Goal: Information Seeking & Learning: Learn about a topic

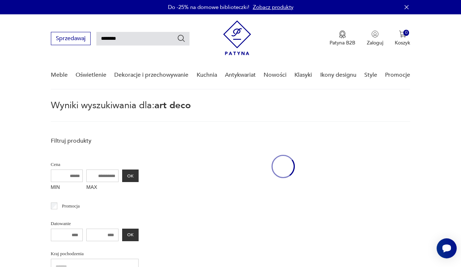
scroll to position [26, 0]
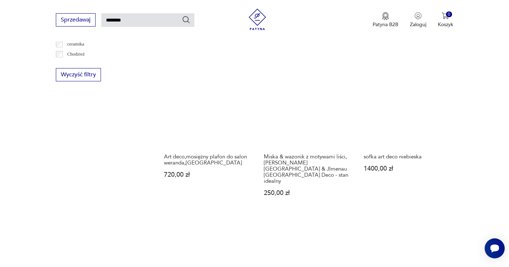
scroll to position [578, 0]
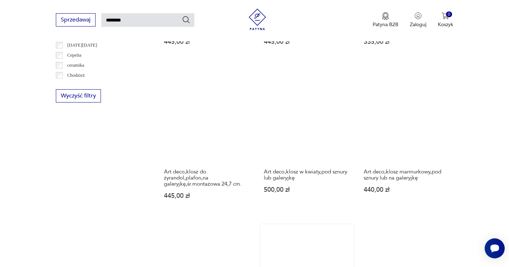
scroll to position [531, 0]
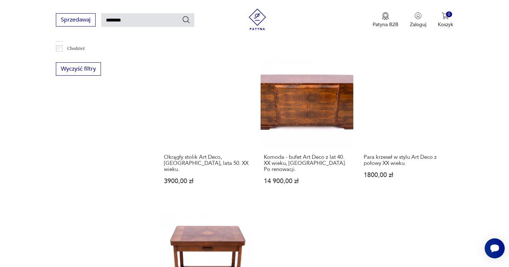
scroll to position [560, 0]
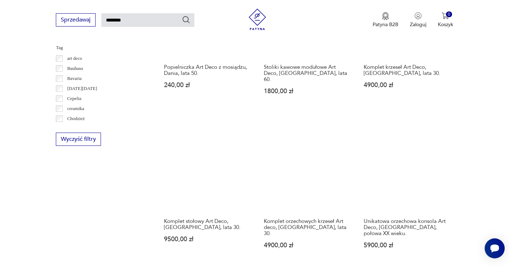
scroll to position [497, 0]
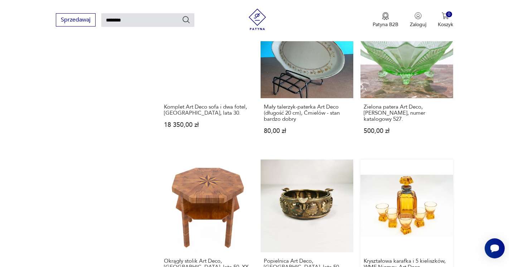
scroll to position [616, 0]
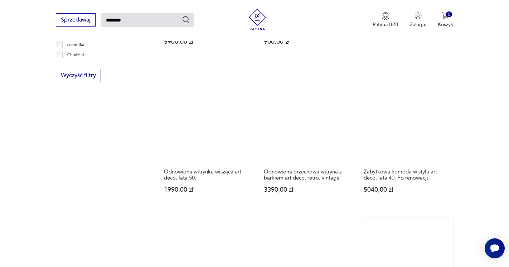
scroll to position [567, 0]
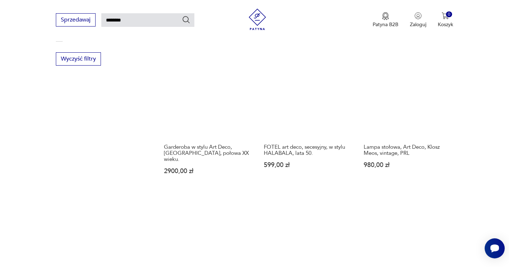
scroll to position [568, 0]
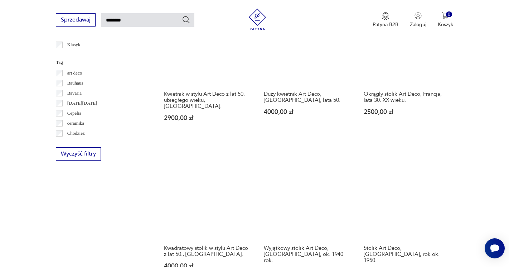
scroll to position [474, 0]
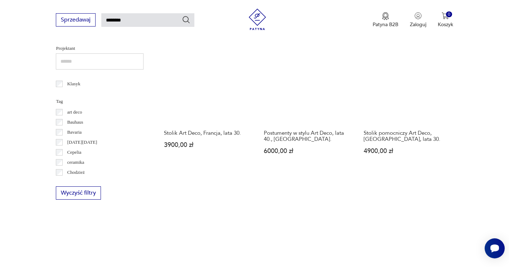
scroll to position [435, 0]
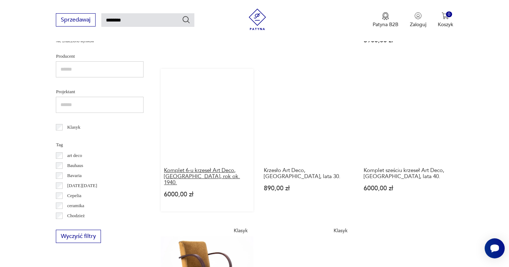
scroll to position [389, 0]
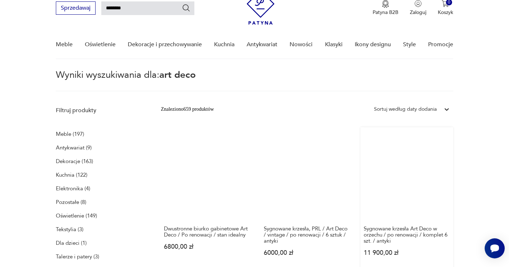
scroll to position [31, 0]
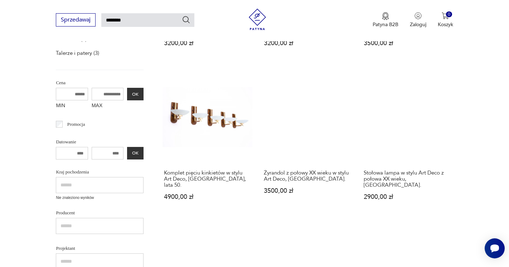
scroll to position [232, 0]
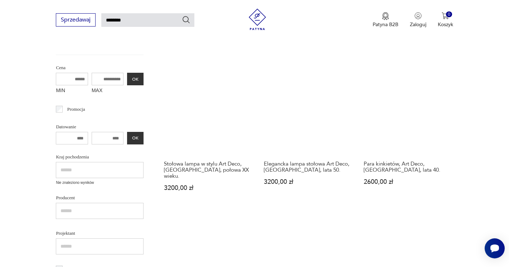
scroll to position [274, 0]
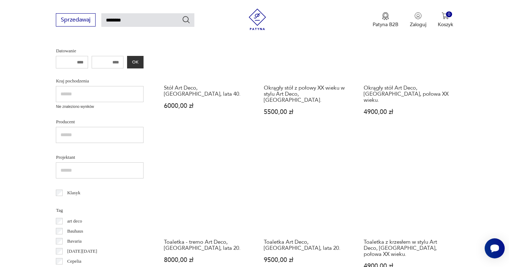
scroll to position [326, 0]
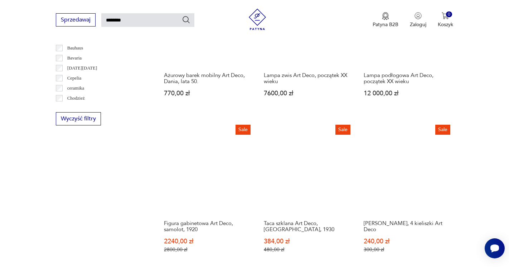
scroll to position [519, 0]
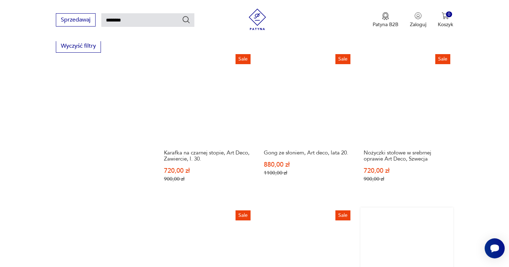
scroll to position [580, 0]
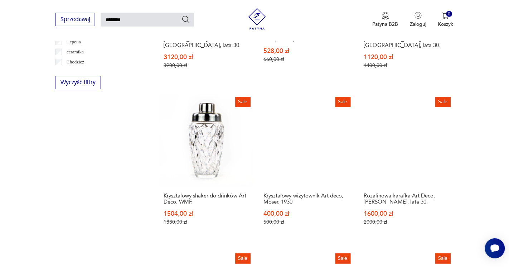
scroll to position [544, 0]
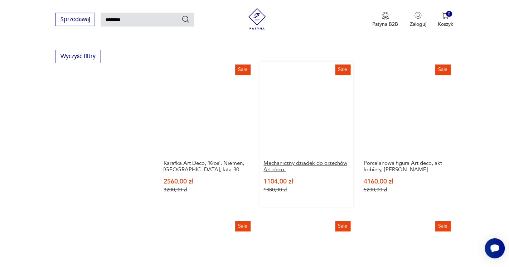
scroll to position [570, 0]
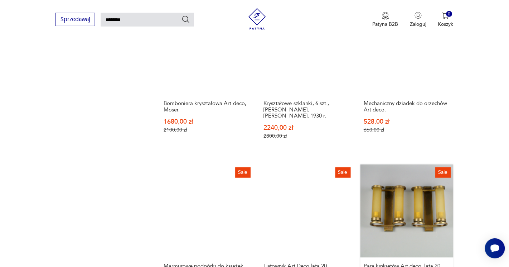
scroll to position [642, 0]
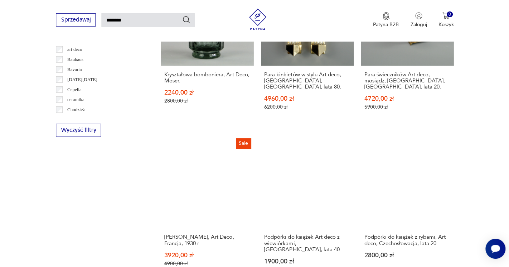
scroll to position [511, 0]
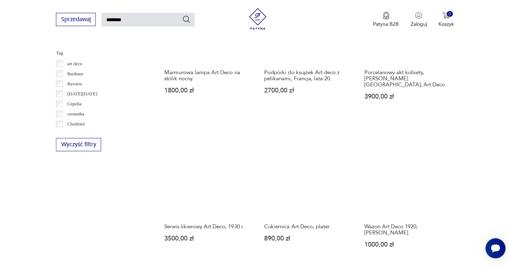
scroll to position [487, 0]
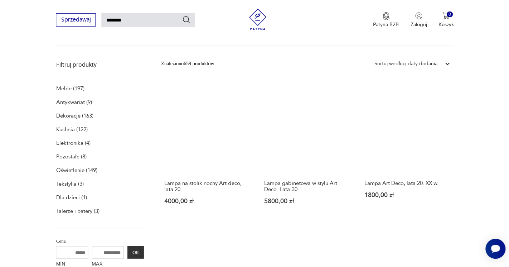
scroll to position [76, 0]
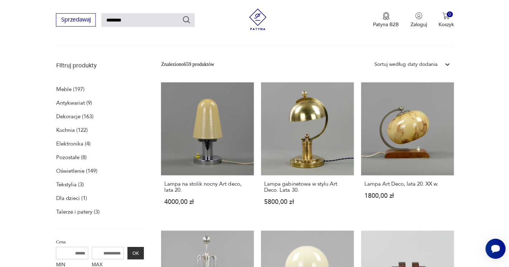
click at [71, 90] on p "Meble (197)" at bounding box center [70, 89] width 28 height 10
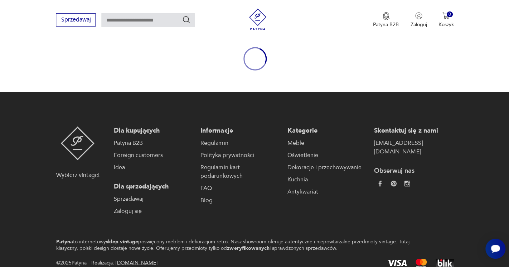
type input "********"
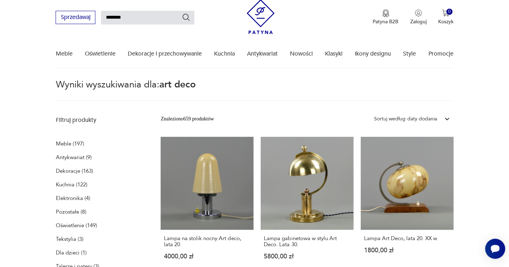
scroll to position [6, 0]
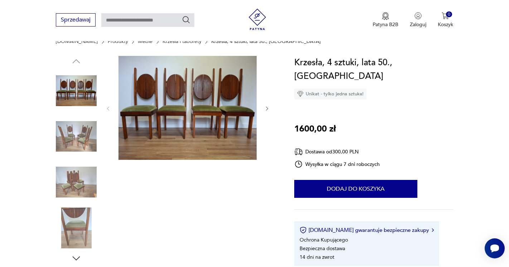
scroll to position [69, 0]
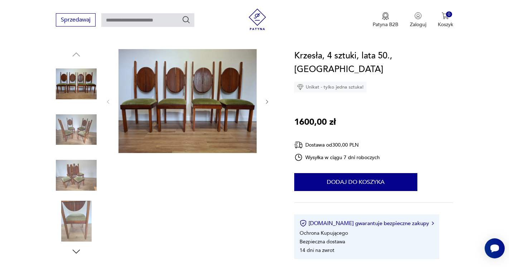
click at [220, 107] on img at bounding box center [187, 101] width 138 height 104
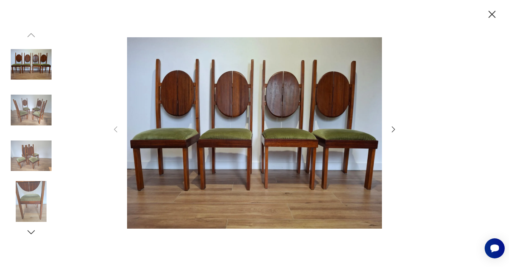
click at [395, 129] on icon "button" at bounding box center [393, 129] width 3 height 6
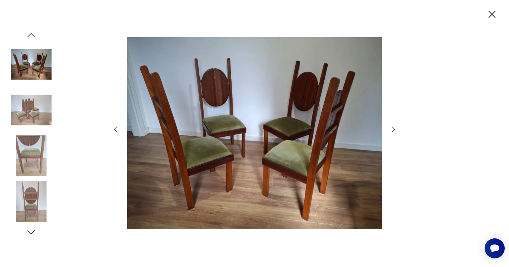
click at [395, 129] on icon "button" at bounding box center [393, 129] width 3 height 6
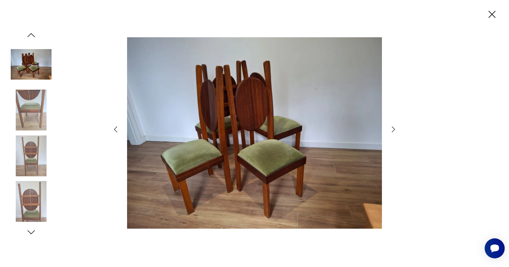
click at [395, 129] on icon "button" at bounding box center [393, 129] width 3 height 6
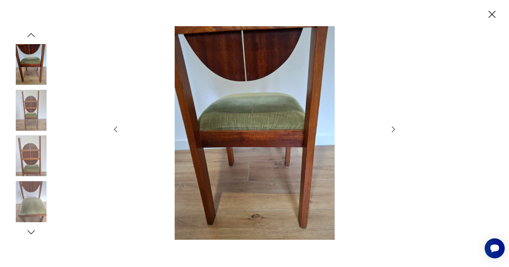
click at [395, 129] on icon "button" at bounding box center [393, 129] width 3 height 6
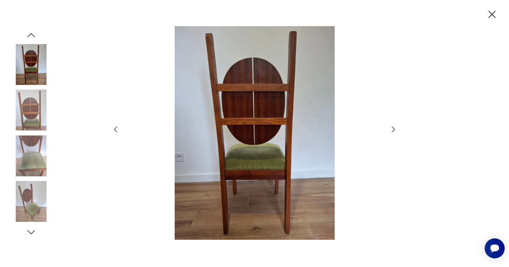
click at [395, 129] on icon "button" at bounding box center [393, 129] width 3 height 6
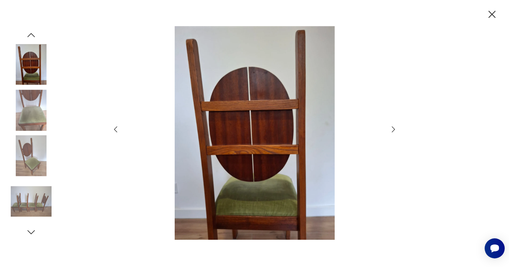
click at [395, 129] on icon "button" at bounding box center [393, 129] width 3 height 6
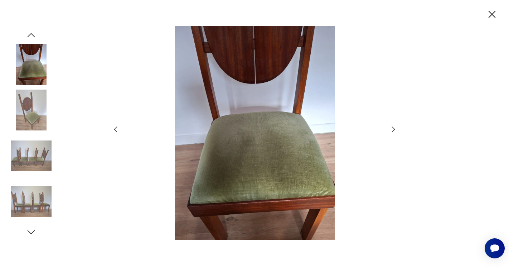
click at [389, 130] on icon "button" at bounding box center [393, 129] width 9 height 9
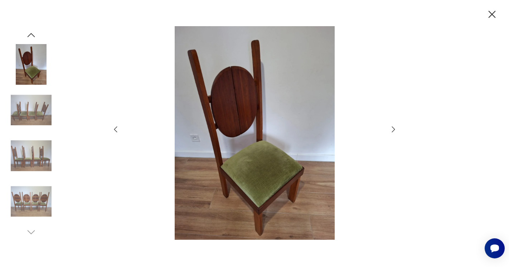
click at [389, 130] on icon "button" at bounding box center [393, 129] width 9 height 9
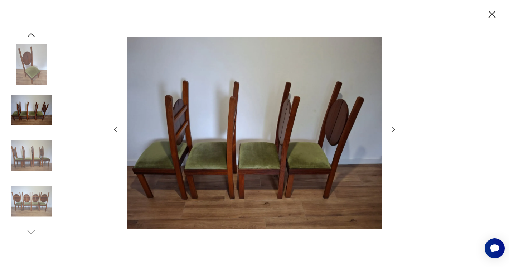
click at [389, 130] on icon "button" at bounding box center [393, 129] width 9 height 9
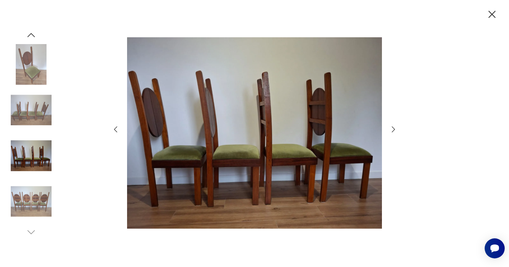
click at [389, 130] on icon "button" at bounding box center [393, 129] width 9 height 9
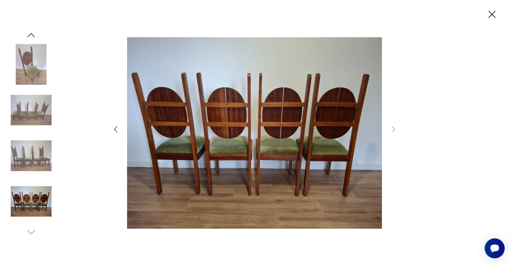
click at [491, 14] on icon "button" at bounding box center [492, 14] width 13 height 13
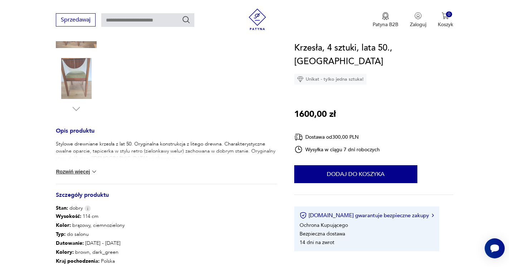
scroll to position [243, 0]
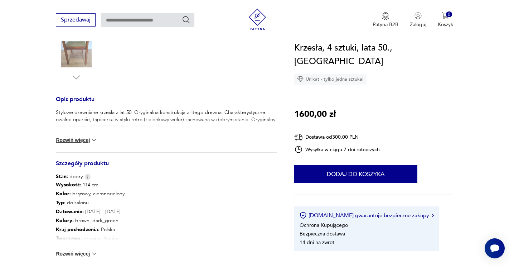
click at [88, 139] on button "Rozwiń więcej" at bounding box center [77, 139] width 42 height 7
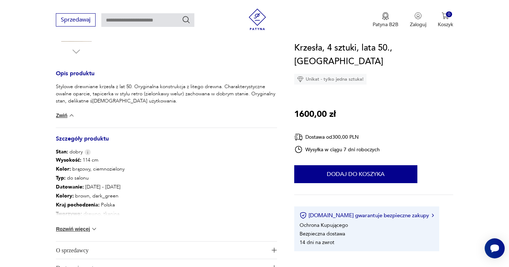
scroll to position [270, 0]
click at [93, 227] on img at bounding box center [94, 227] width 7 height 7
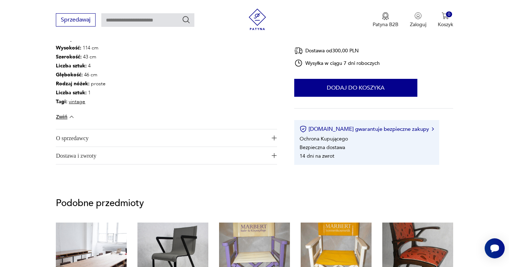
scroll to position [446, 0]
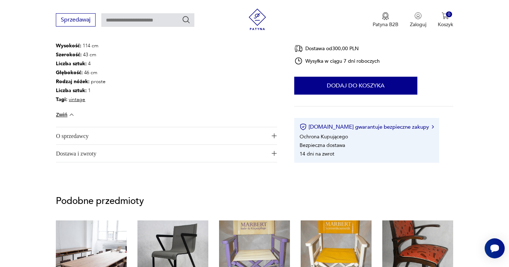
click at [131, 134] on span "O sprzedawcy" at bounding box center [161, 135] width 211 height 17
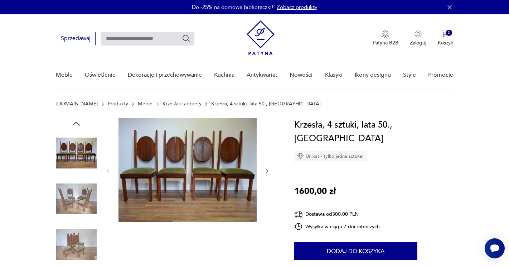
scroll to position [0, 0]
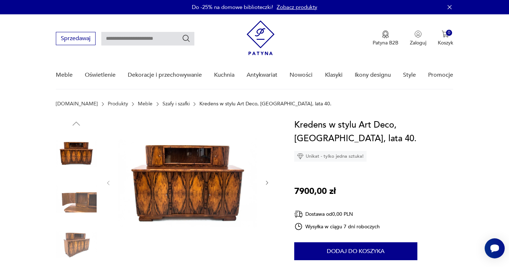
click at [267, 181] on icon "button" at bounding box center [267, 183] width 6 height 6
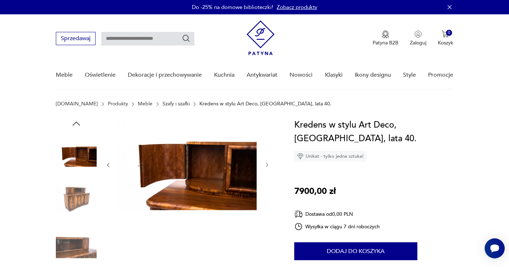
click at [267, 181] on div at bounding box center [187, 164] width 165 height 93
click at [269, 165] on icon "button" at bounding box center [267, 165] width 6 height 6
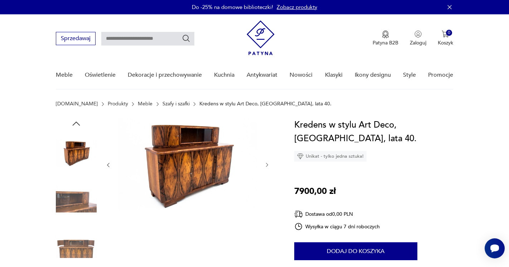
click at [269, 165] on icon "button" at bounding box center [267, 165] width 6 height 6
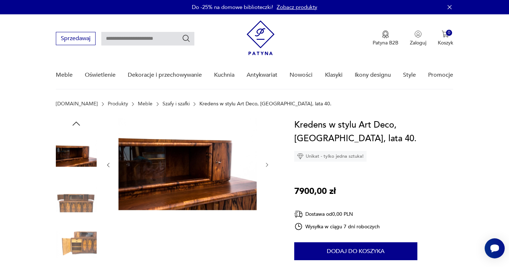
click at [269, 165] on icon "button" at bounding box center [267, 165] width 6 height 6
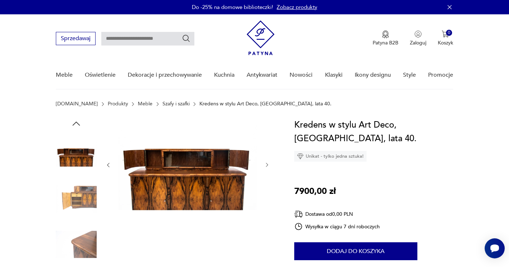
click at [269, 165] on icon "button" at bounding box center [267, 165] width 6 height 6
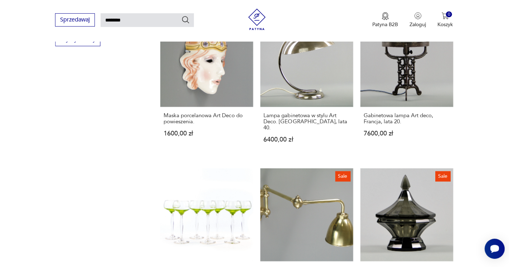
scroll to position [587, 0]
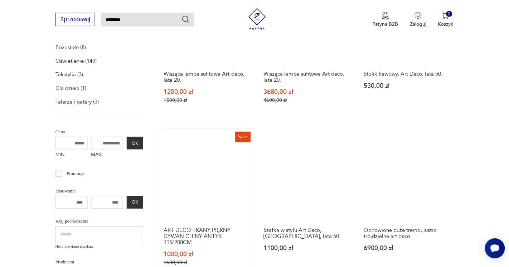
scroll to position [225, 0]
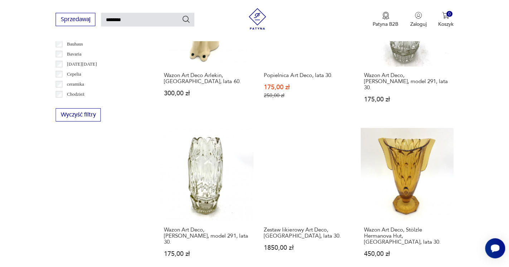
scroll to position [533, 0]
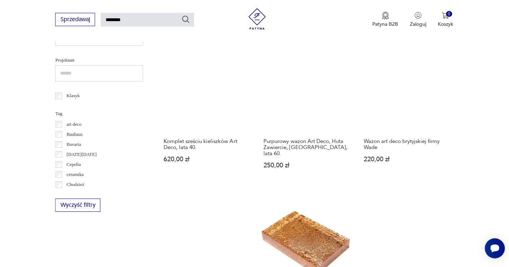
scroll to position [576, 0]
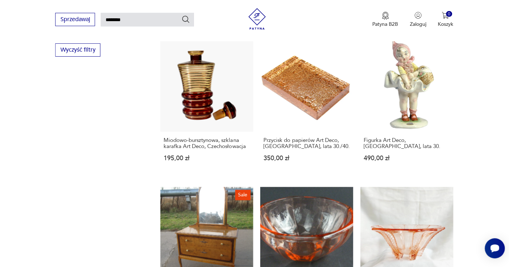
click at [373, 136] on div "Znaleziono 659 produktów Filtruj Sortuj według daty dodania Sortuj według daty …" at bounding box center [307, 34] width 292 height 954
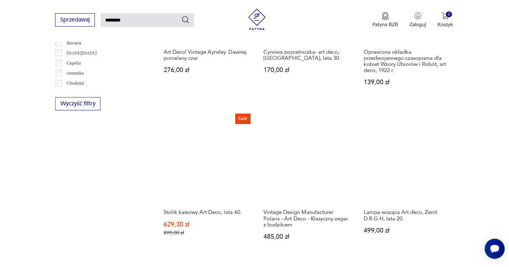
scroll to position [523, 0]
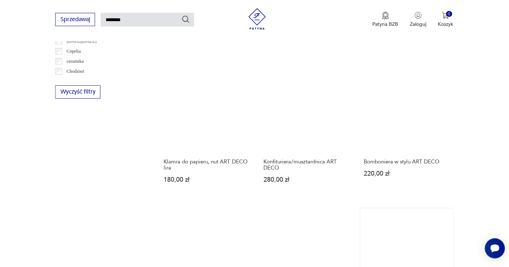
scroll to position [536, 0]
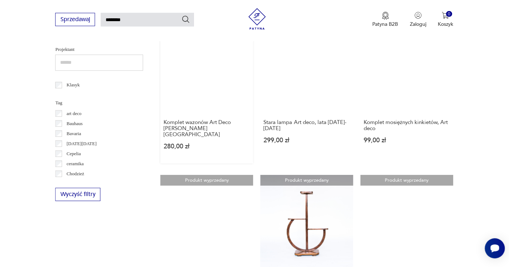
scroll to position [456, 0]
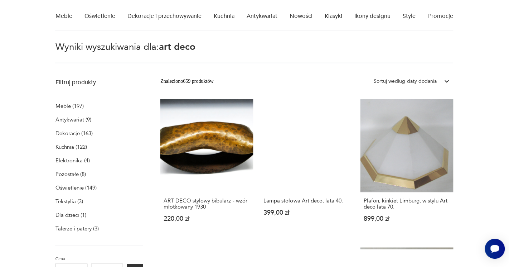
scroll to position [25, 0]
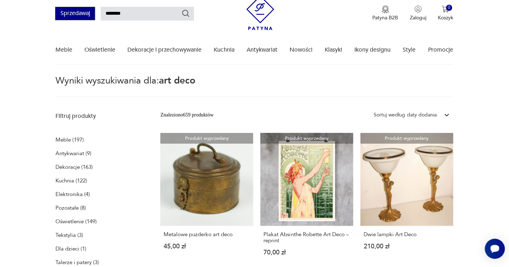
drag, startPoint x: 127, startPoint y: 12, endPoint x: 78, endPoint y: 8, distance: 48.9
click at [78, 8] on div "Sprzedawaj ********" at bounding box center [125, 13] width 139 height 13
type input "**********"
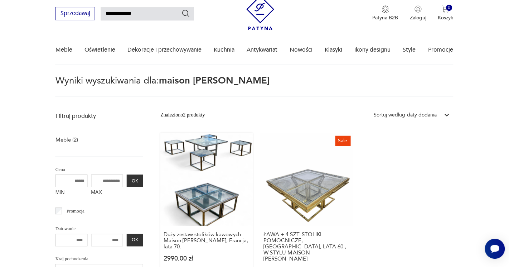
click at [161, 244] on div "Duży zestaw stolików kawowych Maison [PERSON_NAME], Francja, lata 70. 2990,00 zł" at bounding box center [207, 250] width 93 height 50
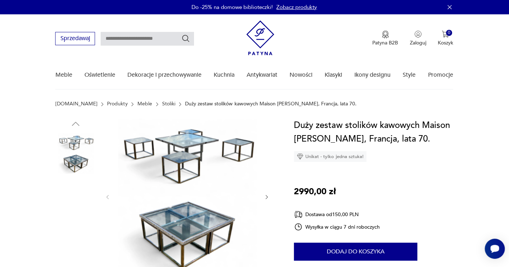
scroll to position [32, 0]
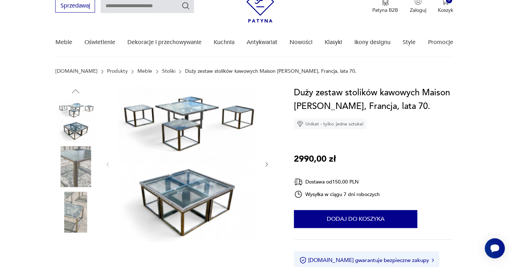
click at [74, 170] on img at bounding box center [76, 166] width 41 height 41
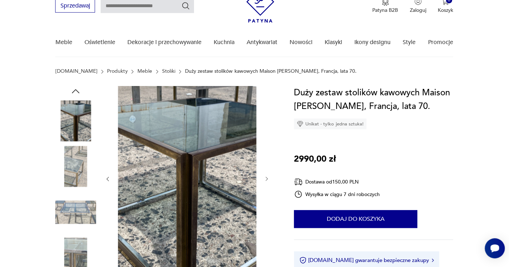
click at [262, 178] on div at bounding box center [187, 179] width 165 height 186
click at [264, 178] on icon "button" at bounding box center [267, 179] width 6 height 6
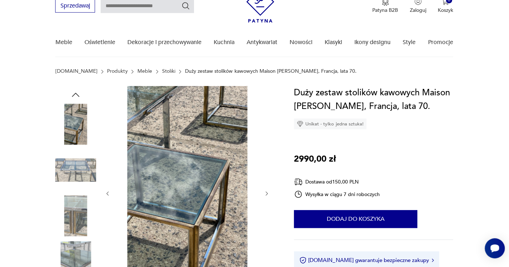
click at [264, 178] on div at bounding box center [187, 193] width 165 height 215
click at [266, 190] on icon "button" at bounding box center [267, 193] width 6 height 6
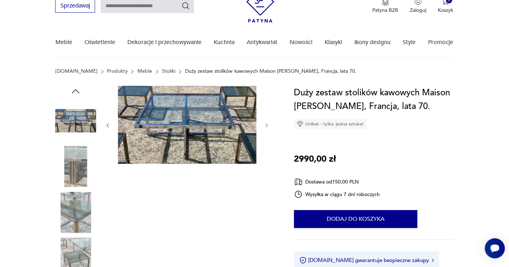
click at [266, 190] on div at bounding box center [187, 190] width 165 height 208
click at [87, 118] on img at bounding box center [76, 120] width 41 height 41
click at [188, 110] on img at bounding box center [187, 125] width 138 height 78
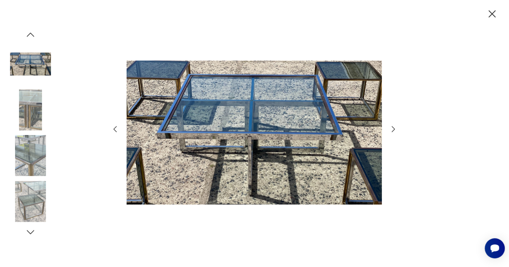
click at [394, 128] on icon "button" at bounding box center [393, 129] width 3 height 6
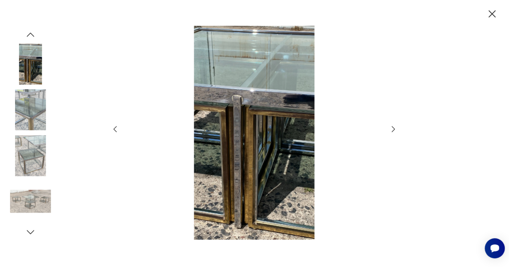
click at [394, 128] on icon "button" at bounding box center [393, 129] width 3 height 6
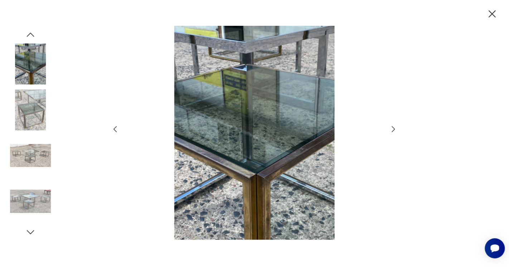
click at [394, 128] on icon "button" at bounding box center [393, 129] width 3 height 6
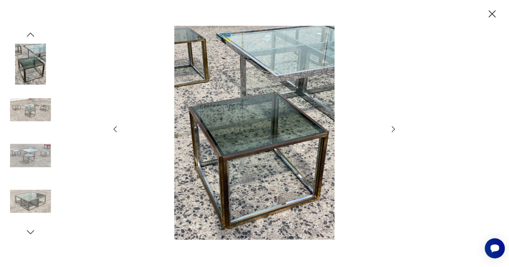
click at [394, 128] on icon "button" at bounding box center [393, 129] width 3 height 6
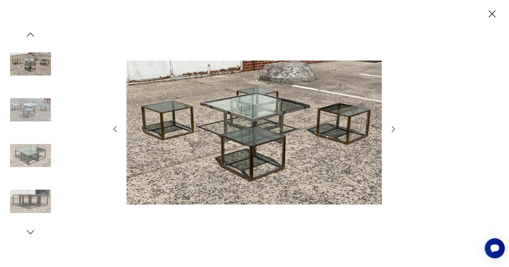
click at [394, 128] on icon "button" at bounding box center [393, 129] width 3 height 6
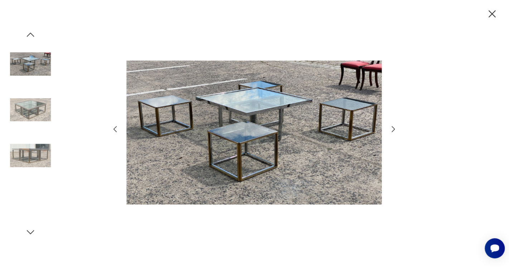
click at [394, 128] on icon "button" at bounding box center [393, 129] width 3 height 6
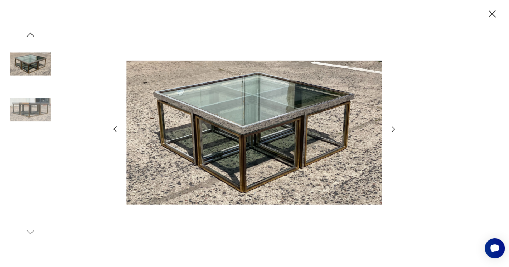
click at [394, 128] on icon "button" at bounding box center [393, 129] width 3 height 6
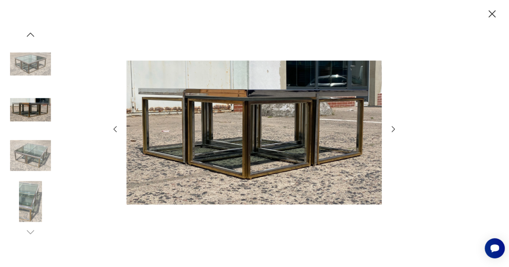
click at [394, 128] on icon "button" at bounding box center [393, 129] width 3 height 6
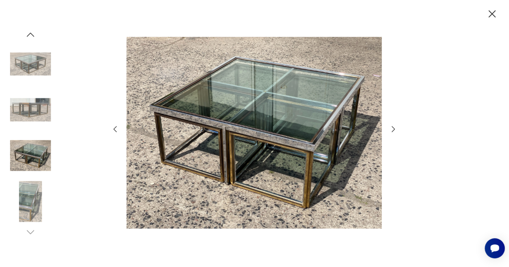
click at [394, 128] on icon "button" at bounding box center [393, 129] width 3 height 6
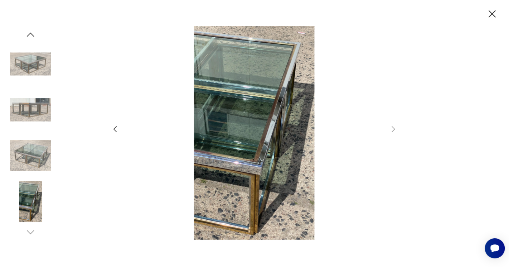
click at [388, 128] on div at bounding box center [254, 133] width 286 height 215
click at [494, 11] on icon "button" at bounding box center [492, 14] width 13 height 13
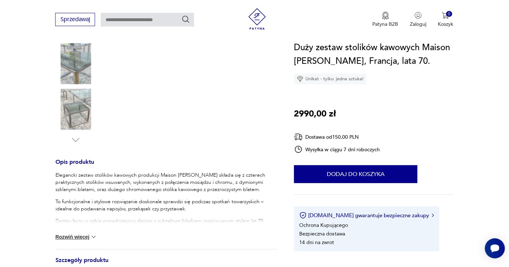
scroll to position [184, 0]
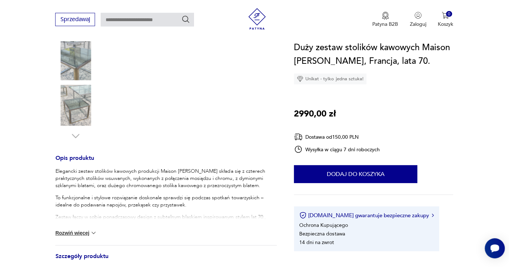
click at [91, 234] on img at bounding box center [94, 232] width 7 height 7
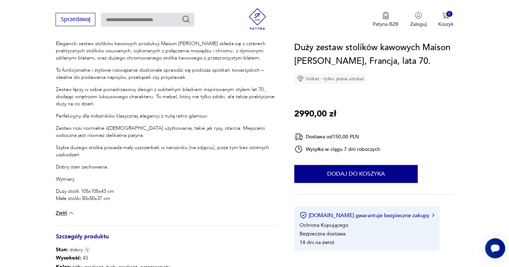
scroll to position [313, 0]
click at [73, 213] on img at bounding box center [71, 211] width 7 height 7
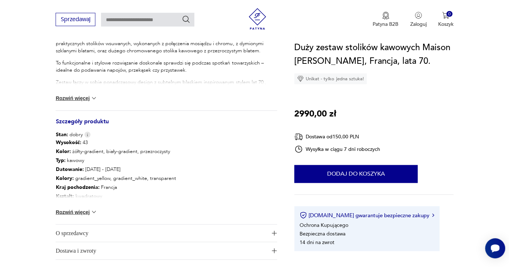
scroll to position [321, 0]
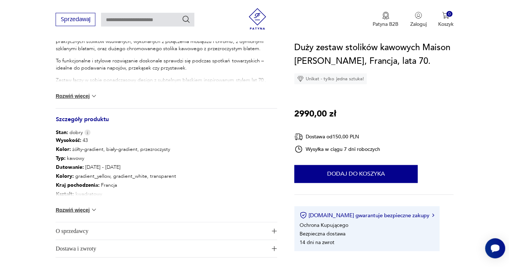
click at [77, 232] on span "O sprzedawcy" at bounding box center [161, 230] width 211 height 17
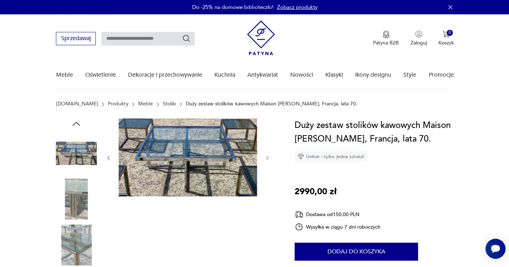
scroll to position [0, 0]
